Goal: Task Accomplishment & Management: Complete application form

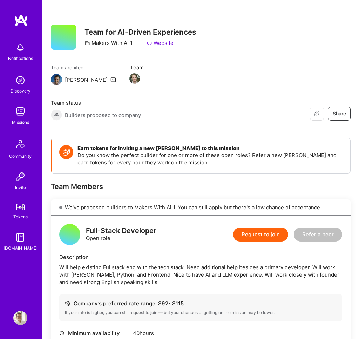
click at [25, 79] on img at bounding box center [20, 80] width 14 height 14
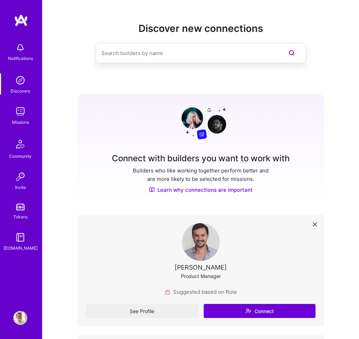
click at [19, 117] on img at bounding box center [20, 111] width 14 height 14
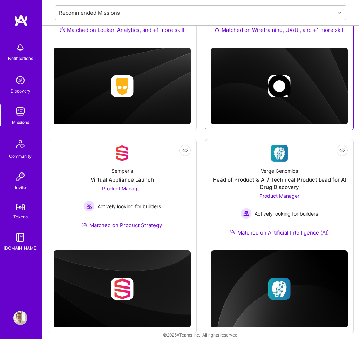
scroll to position [181, 0]
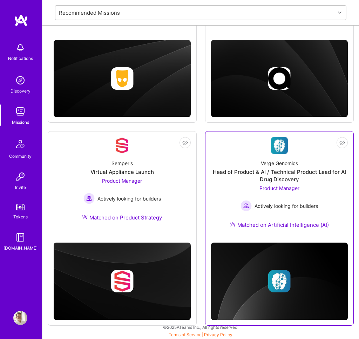
click at [295, 172] on div "Head of Product & AI / Technical Product Lead for AI Drug Discovery" at bounding box center [279, 175] width 137 height 15
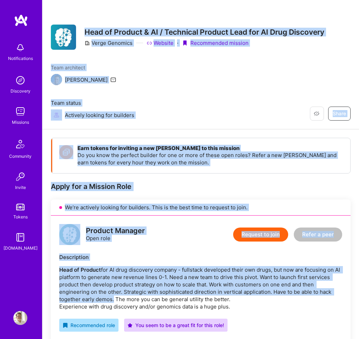
drag, startPoint x: 83, startPoint y: 30, endPoint x: 112, endPoint y: 261, distance: 232.9
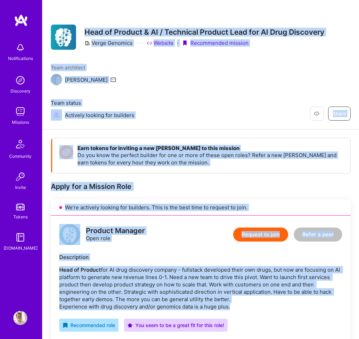
click at [236, 270] on p "Head of Product for AI drug discovery company - fullstack developed their own d…" at bounding box center [200, 288] width 283 height 44
copy div "Head of Product & AI / Technical Product Lead for AI Drug Discovery Verge Genom…"
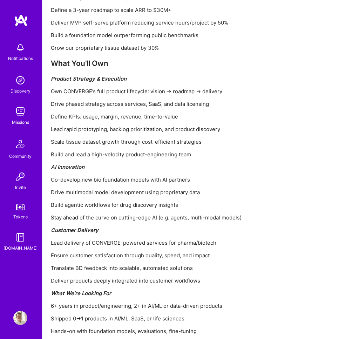
scroll to position [799, 0]
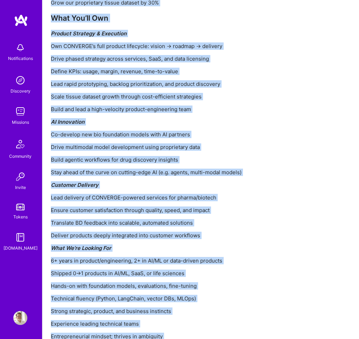
copy div "Head of Product & AI / Technical Product Lead for AI Drug Discovery Verge Genom…"
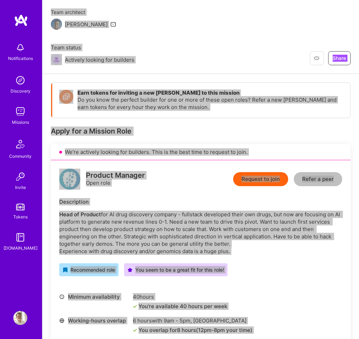
scroll to position [0, 0]
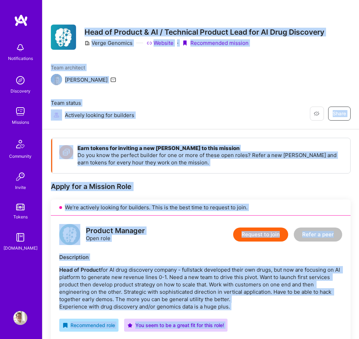
click at [244, 143] on div "Earn tokens for inviting a new A.Teamer to this mission Do you know the perfect…" at bounding box center [201, 302] width 300 height 329
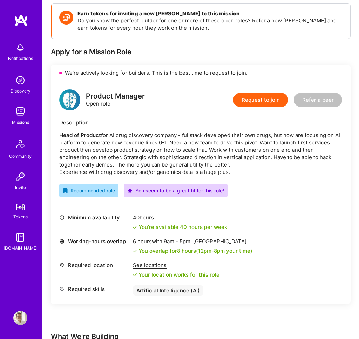
scroll to position [136, 0]
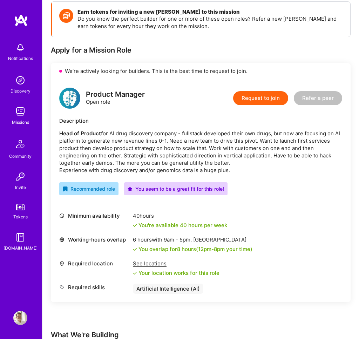
click at [269, 91] on button "Request to join" at bounding box center [260, 98] width 55 height 14
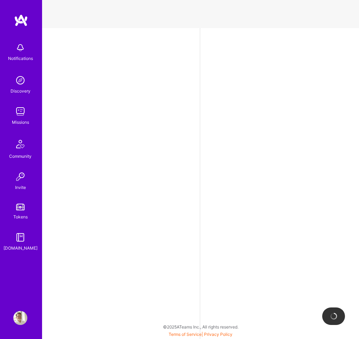
select select "US"
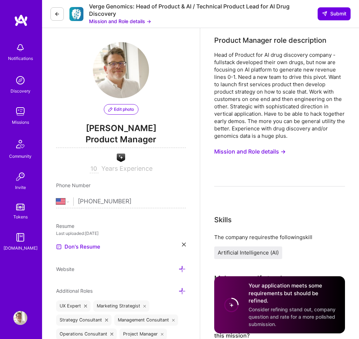
click at [299, 150] on div "Head of Product for AI drug discovery company - fullstack developed their own d…" at bounding box center [279, 118] width 131 height 135
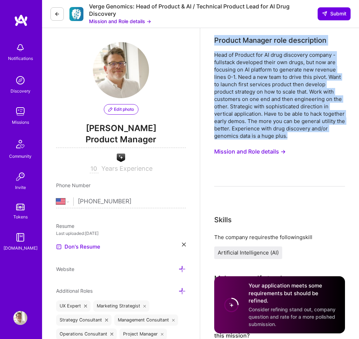
drag, startPoint x: 319, startPoint y: 137, endPoint x: 206, endPoint y: 40, distance: 148.3
copy div "Product Manager role description Head of Product for AI drug discovery company …"
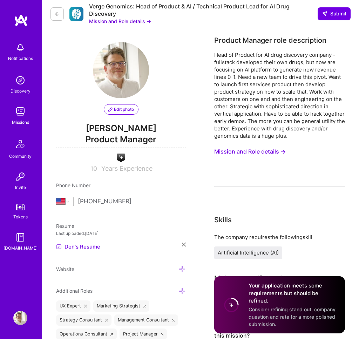
click at [338, 177] on div "Head of Product for AI drug discovery company - fullstack developed their own d…" at bounding box center [279, 118] width 131 height 135
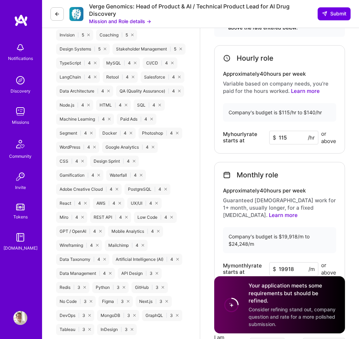
scroll to position [639, 0]
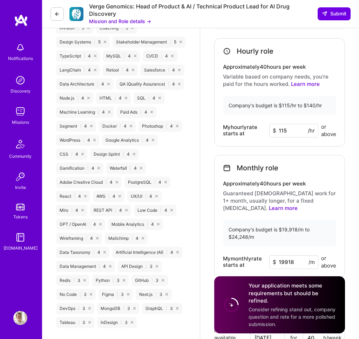
drag, startPoint x: 286, startPoint y: 131, endPoint x: 261, endPoint y: 115, distance: 29.8
click at [261, 115] on div "Hourly role Approximately 40 hours per week Variable based on company needs, yo…" at bounding box center [279, 92] width 131 height 108
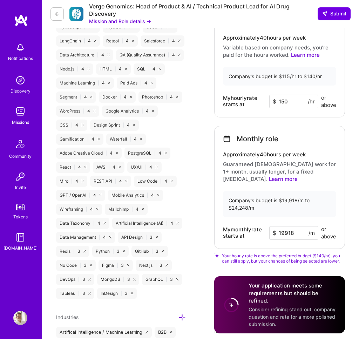
scroll to position [680, 0]
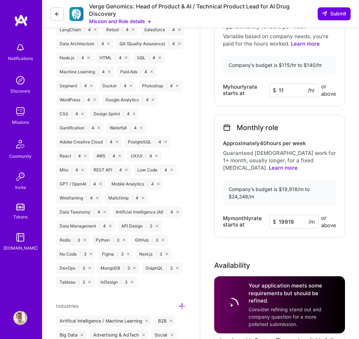
type input "115"
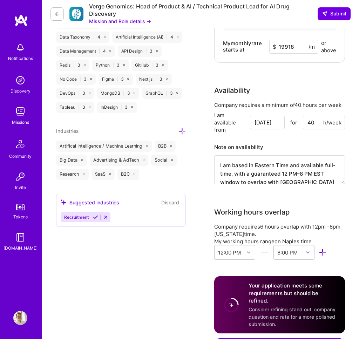
scroll to position [855, 0]
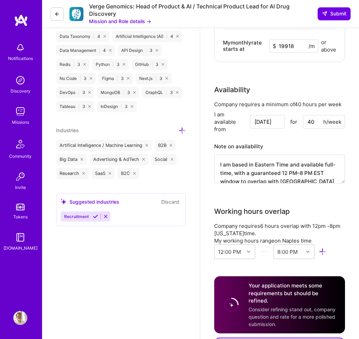
click at [271, 115] on input "Aug 12" at bounding box center [267, 122] width 35 height 14
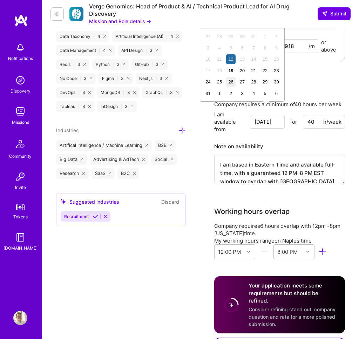
click at [232, 83] on div "26" at bounding box center [230, 81] width 9 height 9
click at [267, 115] on input "Aug 26" at bounding box center [267, 122] width 35 height 14
click at [231, 93] on div "2" at bounding box center [230, 93] width 9 height 9
type input "Sep 2"
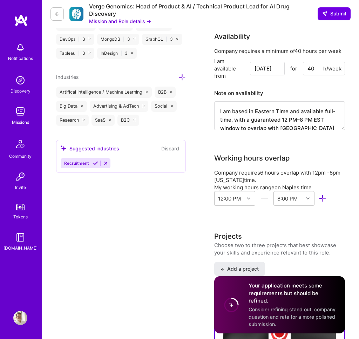
scroll to position [911, 0]
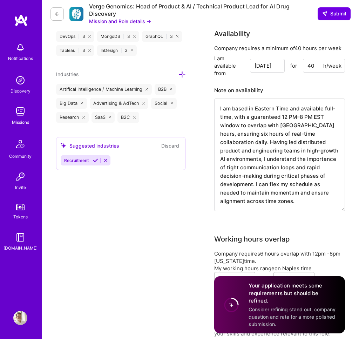
drag, startPoint x: 343, startPoint y: 118, endPoint x: 344, endPoint y: 203, distance: 84.1
click at [344, 203] on textarea "I am based in Eastern Time and available full-time, with a guaranteed 12 PM–8 P…" at bounding box center [279, 154] width 131 height 112
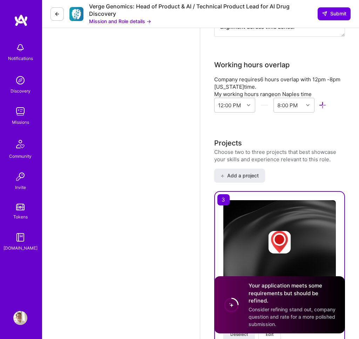
scroll to position [1086, 0]
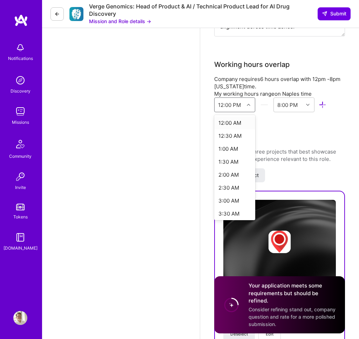
click at [230, 101] on div "12:00 PM" at bounding box center [229, 104] width 23 height 7
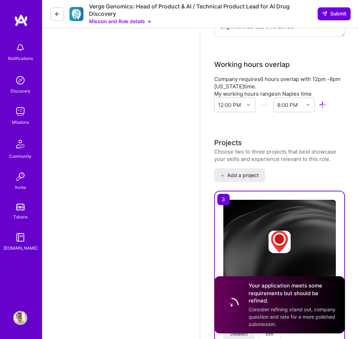
click at [309, 59] on div "Working hours overlap" at bounding box center [279, 64] width 131 height 11
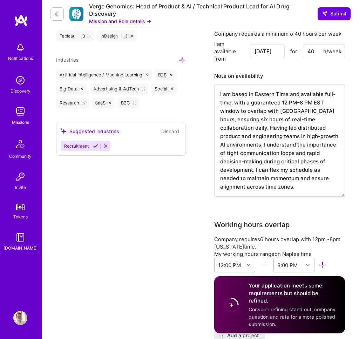
scroll to position [926, 0]
drag, startPoint x: 262, startPoint y: 182, endPoint x: 243, endPoint y: 74, distance: 110.0
click at [243, 74] on div "Note on availability I am based in Eastern Time and available full-time, with a…" at bounding box center [279, 133] width 131 height 126
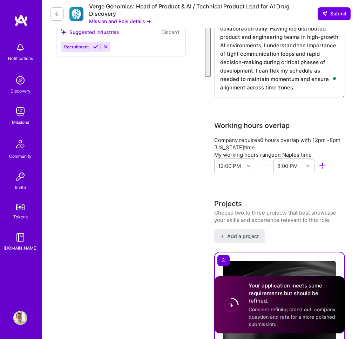
scroll to position [1000, 0]
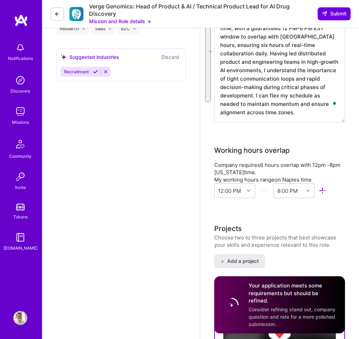
paste textarea "Yes — I’m available for 40 hrs/week, with full overlap from 12–8pm EST, and can…"
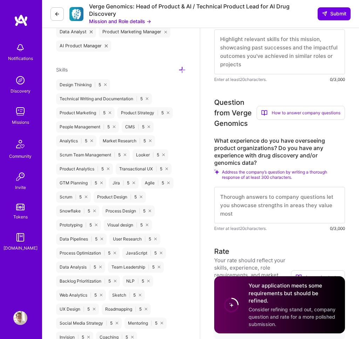
scroll to position [332, 0]
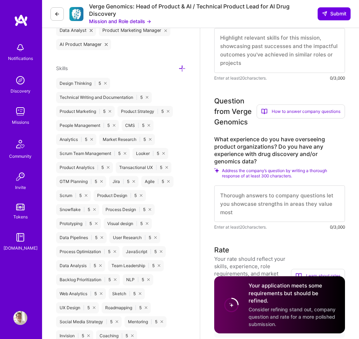
type textarea "Yes — I’m available for 40 hrs/week, with full overlap from 12–8pm EST, and can…"
click at [237, 143] on label "What experience do you have overseeing product organizations? Do you have any e…" at bounding box center [279, 150] width 131 height 29
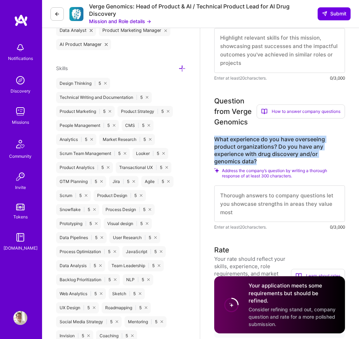
drag, startPoint x: 211, startPoint y: 134, endPoint x: 288, endPoint y: 163, distance: 82.4
copy label "What experience do you have overseeing product organizations? Do you have any e…"
click at [301, 206] on textarea at bounding box center [279, 203] width 131 height 36
click at [301, 206] on textarea "To enrich screen reader interactions, please activate Accessibility in Grammarl…" at bounding box center [279, 203] width 131 height 36
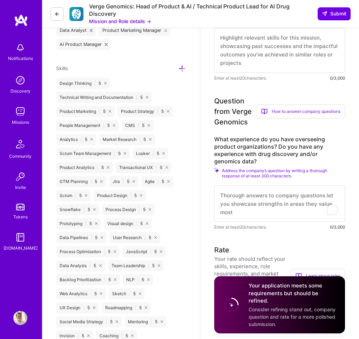
paste textarea "Overseeing Product Organizations I’ve overseen product orgs at both startup and…"
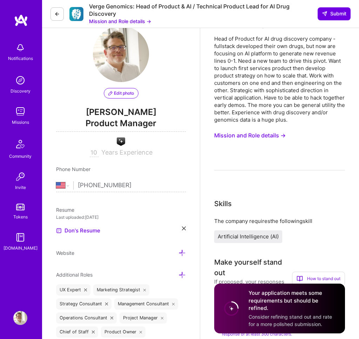
scroll to position [0, 0]
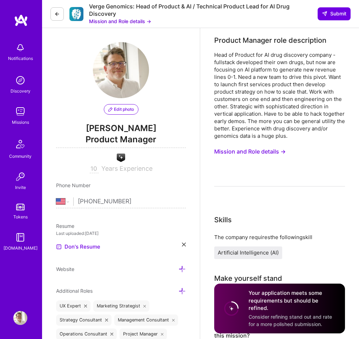
type textarea "Overseeing Product Organizations I’ve overseen product orgs at both startup and…"
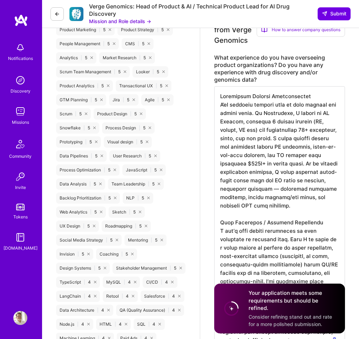
scroll to position [415, 0]
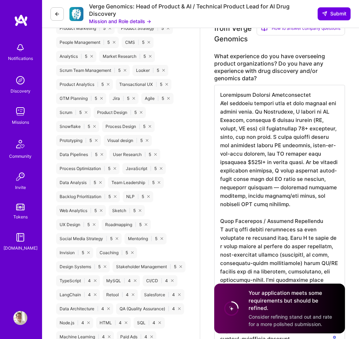
click at [249, 159] on textarea "To enrich screen reader interactions, please activate Accessibility in Grammarl…" at bounding box center [279, 217] width 131 height 264
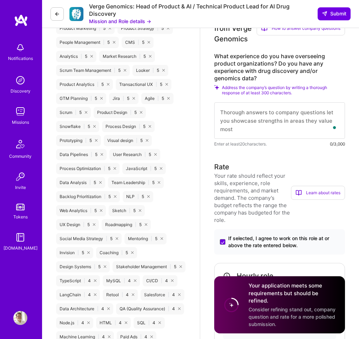
paste textarea "Overseeing Product Organizations I’ve led product at both 0→1 and scale. At Pix…"
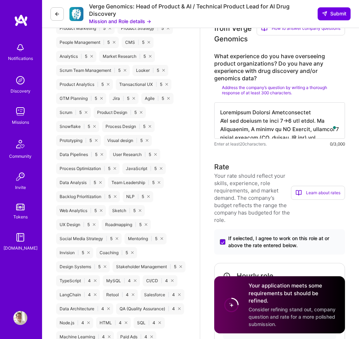
scroll to position [426, 0]
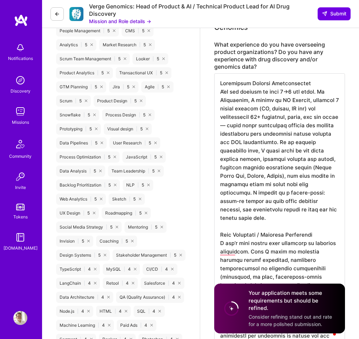
click at [232, 126] on textarea "To enrich screen reader interactions, please activate Accessibility in Grammarl…" at bounding box center [279, 209] width 131 height 272
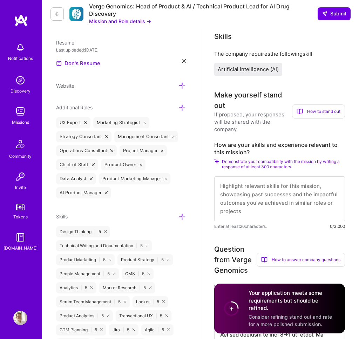
scroll to position [184, 0]
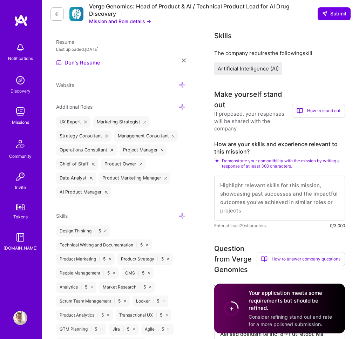
type textarea "Overseeing Product Organizations I’ve led product at both 0→1 and scale. At Pix…"
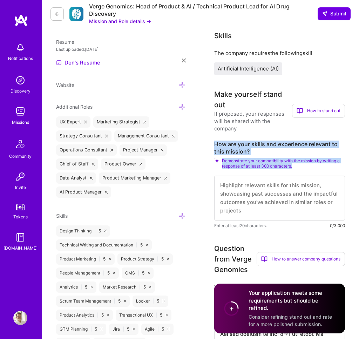
drag, startPoint x: 210, startPoint y: 140, endPoint x: 306, endPoint y: 164, distance: 99.4
copy div "How are your skills and experience relevant to this mission? Demonstrate your c…"
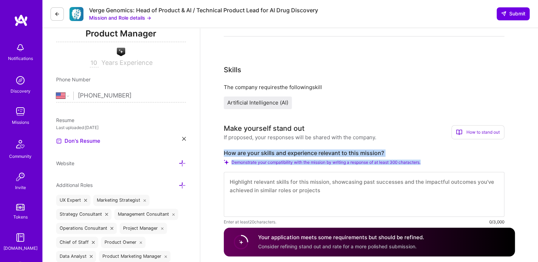
scroll to position [105, 0]
click at [358, 181] on textarea "To enrich screen reader interactions, please activate Accessibility in Grammarl…" at bounding box center [364, 186] width 280 height 28
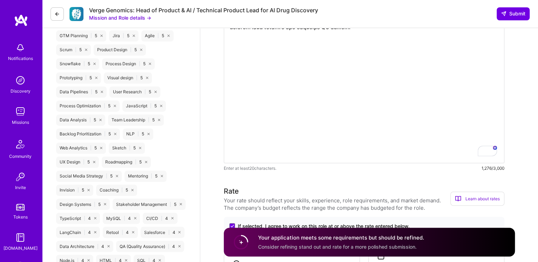
scroll to position [478, 0]
click at [346, 164] on div "Enter at least 20 characters. 1,276/3,000" at bounding box center [364, 167] width 280 height 7
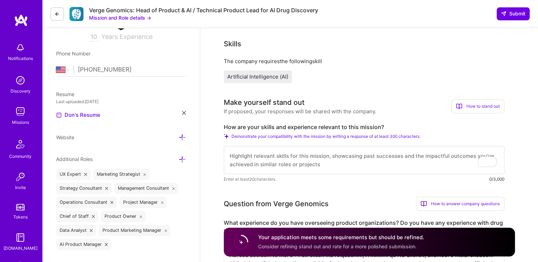
scroll to position [0, 0]
click at [300, 142] on div "How are your skills and experience relevant to this mission? Demonstrate your c…" at bounding box center [364, 152] width 280 height 59
click at [74, 116] on link "Don's Resume" at bounding box center [78, 115] width 44 height 8
click at [248, 161] on textarea "To enrich screen reader interactions, please activate Accessibility in Grammarl…" at bounding box center [364, 160] width 280 height 28
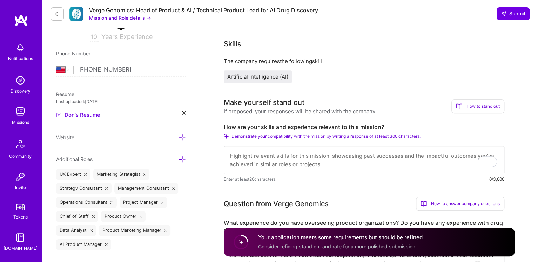
paste textarea "I thrive in 0→1 environments where the rules aren’t written yet. At Pixability,…"
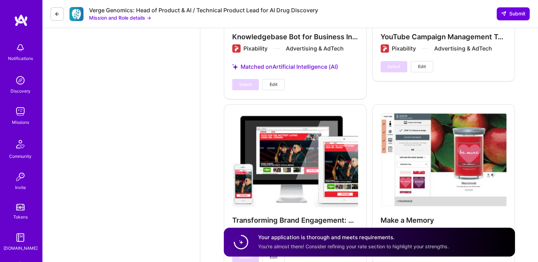
scroll to position [1644, 0]
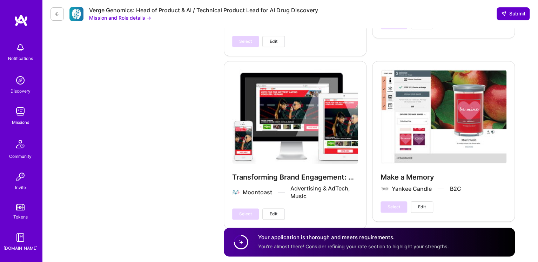
type textarea "I thrive in 0→1 environments where the rules aren’t written yet. At Pixability,…"
click at [359, 12] on span "Submit" at bounding box center [512, 13] width 25 height 7
